Goal: Transaction & Acquisition: Purchase product/service

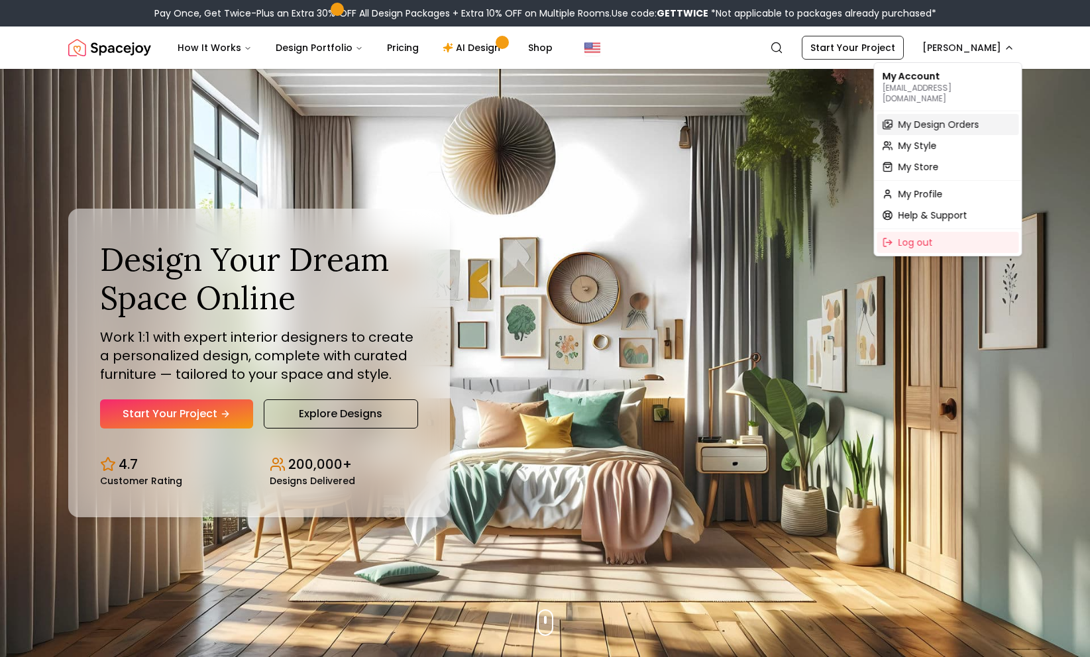
click at [933, 118] on span "My Design Orders" at bounding box center [938, 124] width 81 height 13
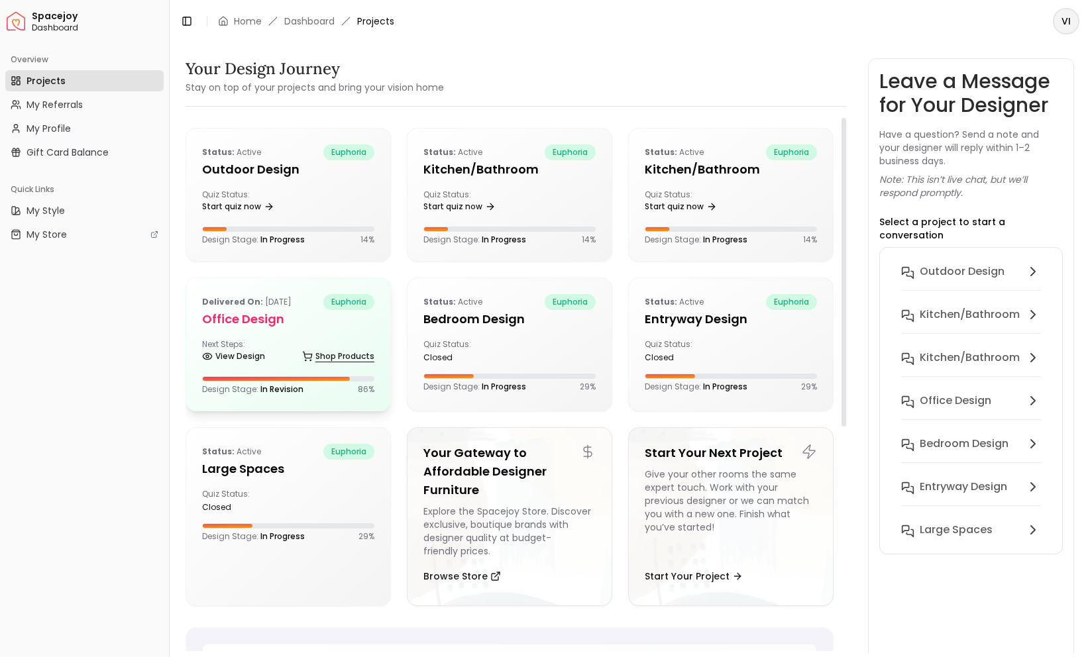
click at [343, 353] on link "Shop Products" at bounding box center [338, 356] width 72 height 19
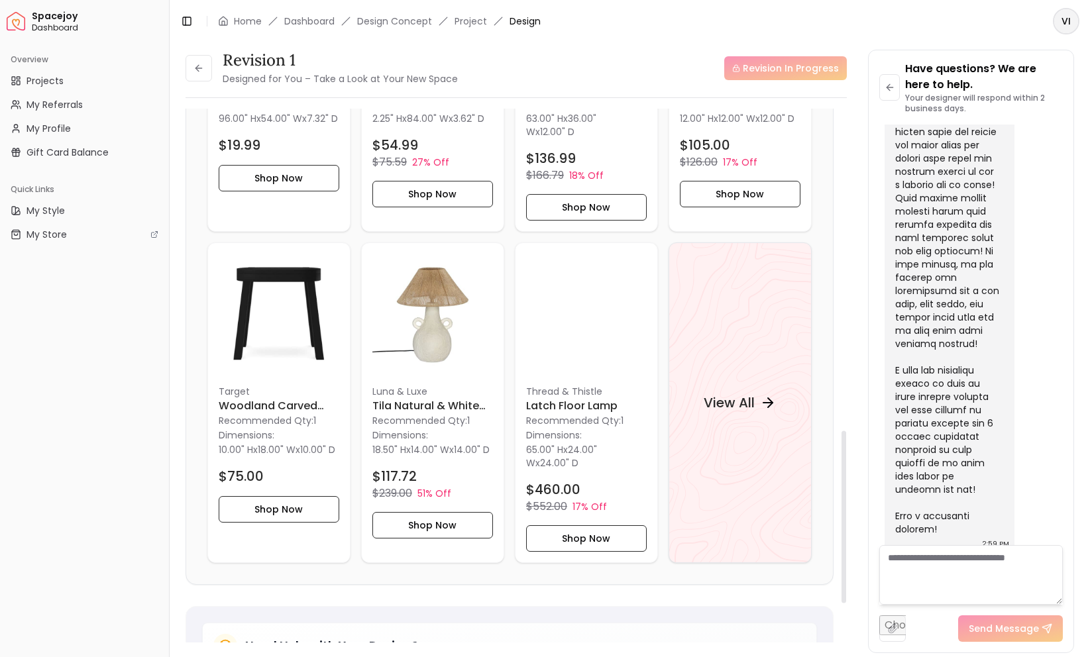
scroll to position [728, 0]
